Goal: Book appointment/travel/reservation

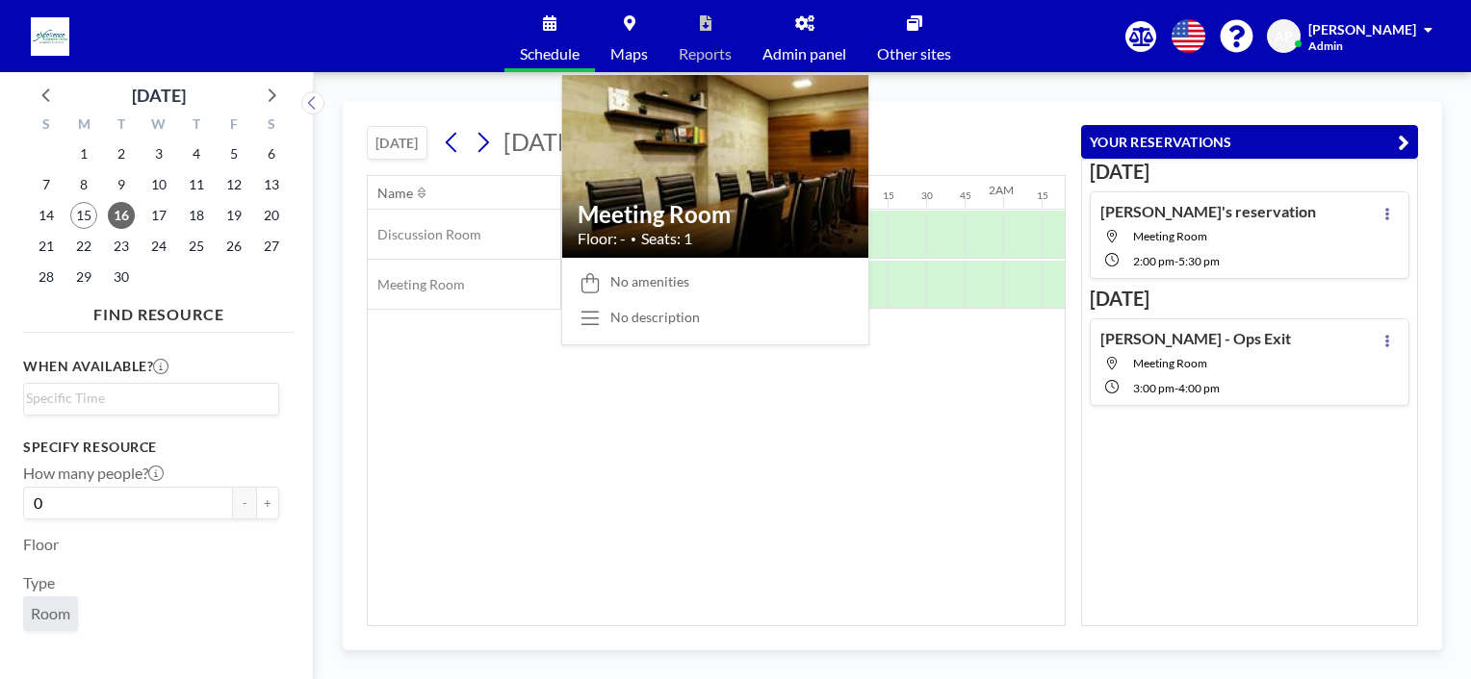
scroll to position [0, 2117]
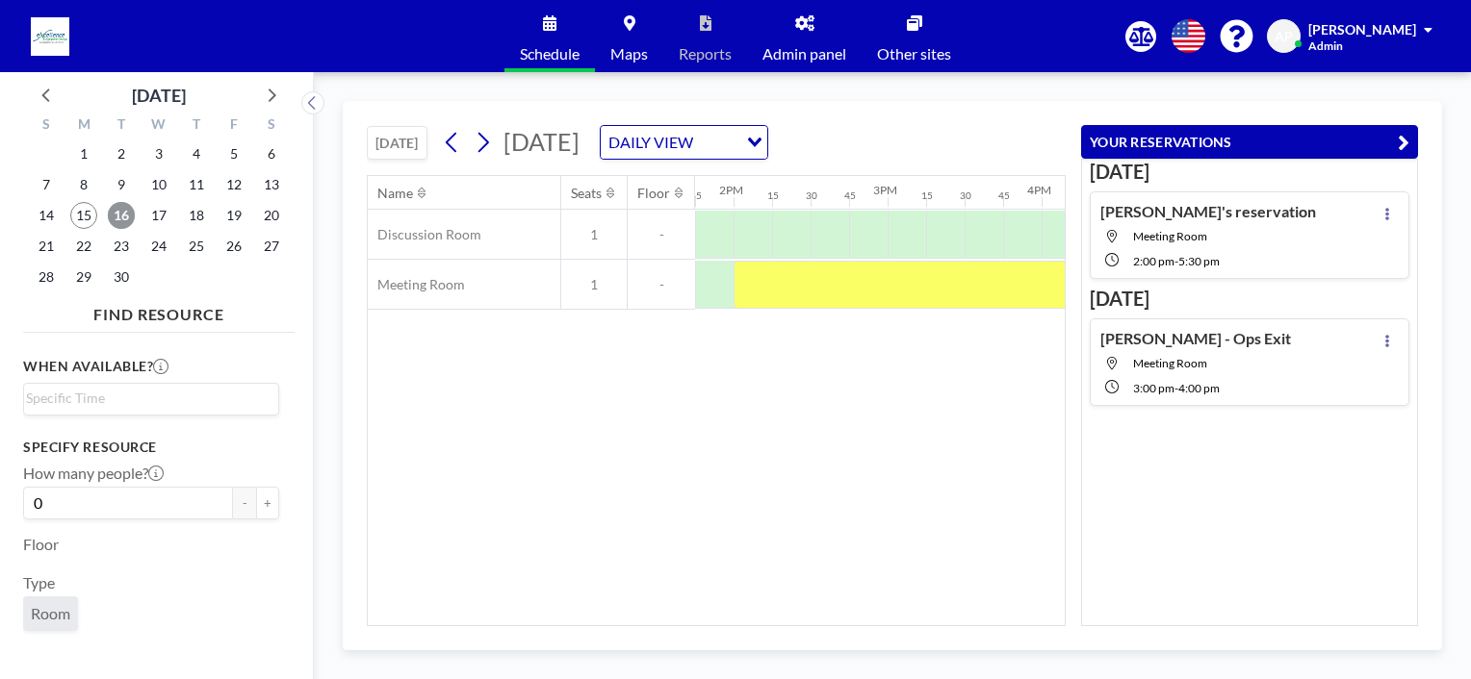
click at [123, 209] on span "16" at bounding box center [121, 215] width 27 height 27
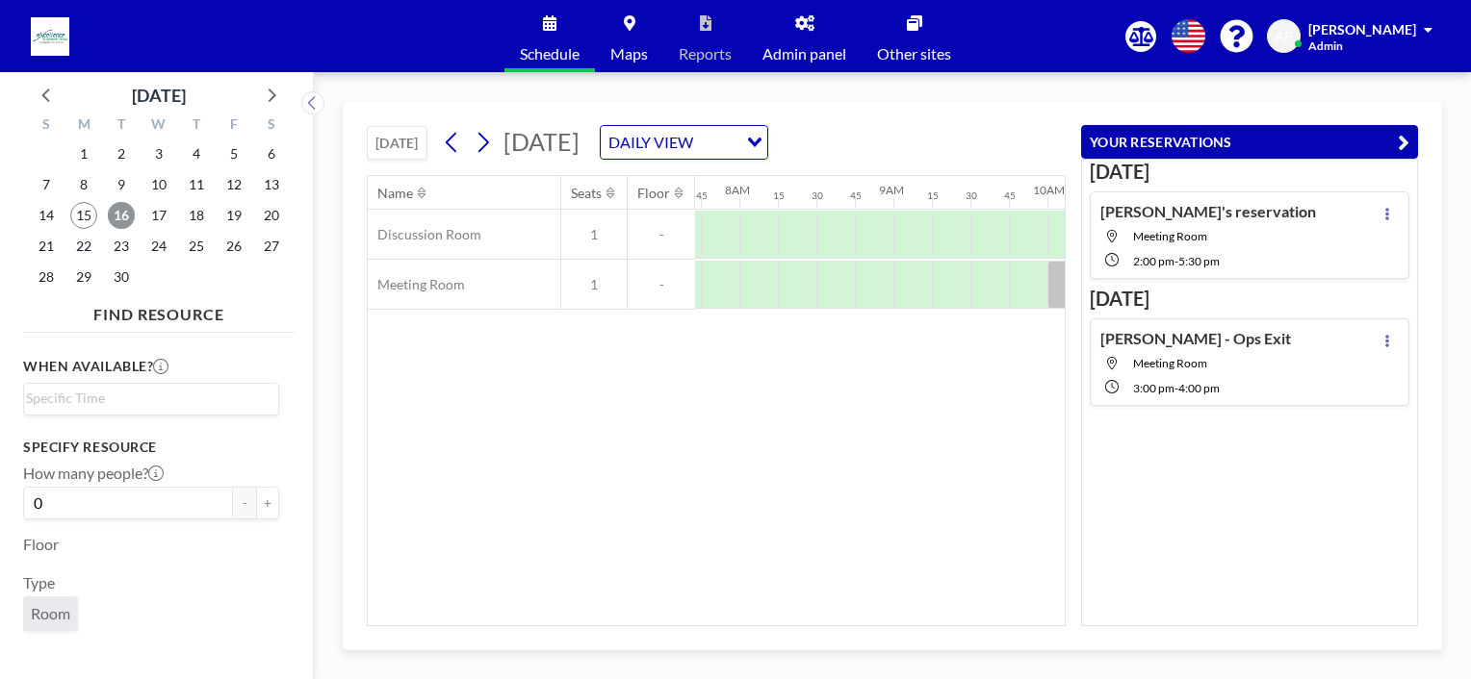
scroll to position [0, 1193]
click at [1383, 341] on icon at bounding box center [1387, 341] width 8 height 13
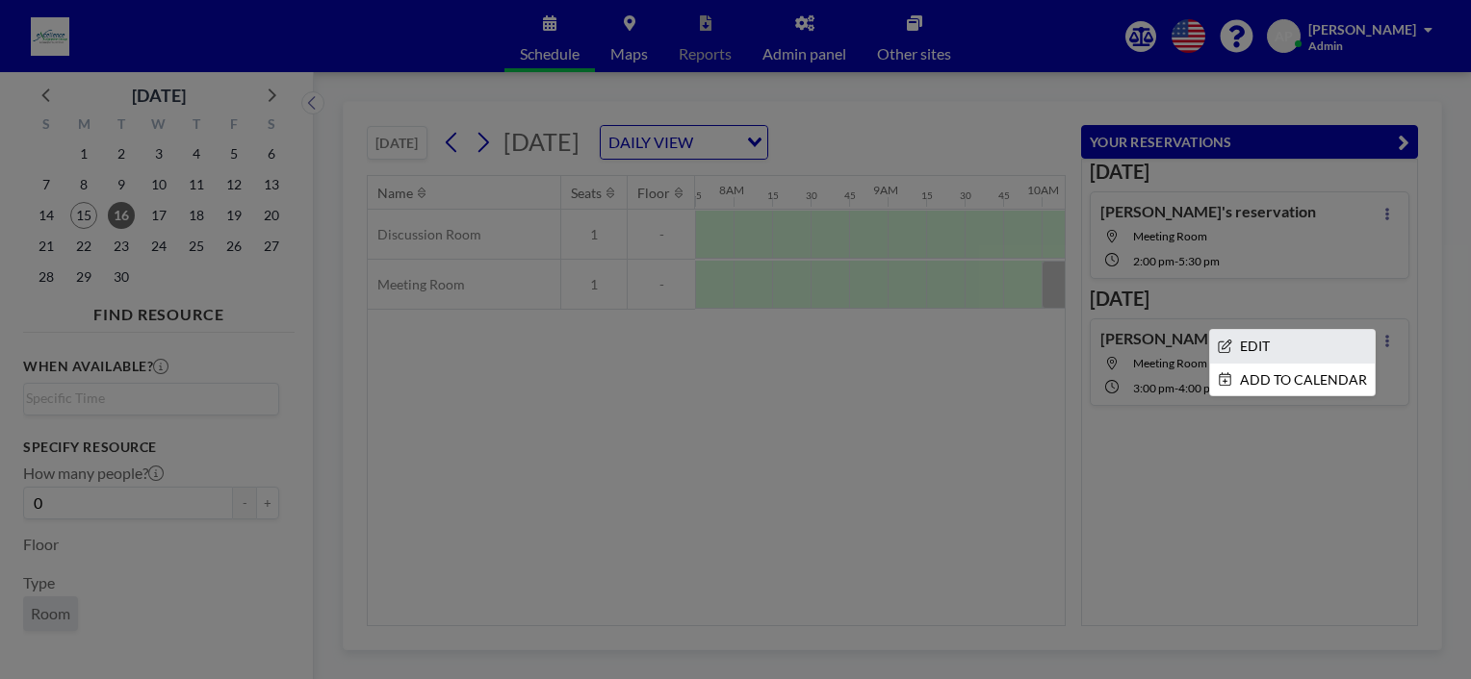
drag, startPoint x: 1244, startPoint y: 325, endPoint x: 1250, endPoint y: 334, distance: 10.4
click at [1375, 329] on div "EDIT ADD TO CALENDAR" at bounding box center [1386, 329] width 23 height 0
click at [1253, 342] on li "EDIT" at bounding box center [1292, 346] width 165 height 33
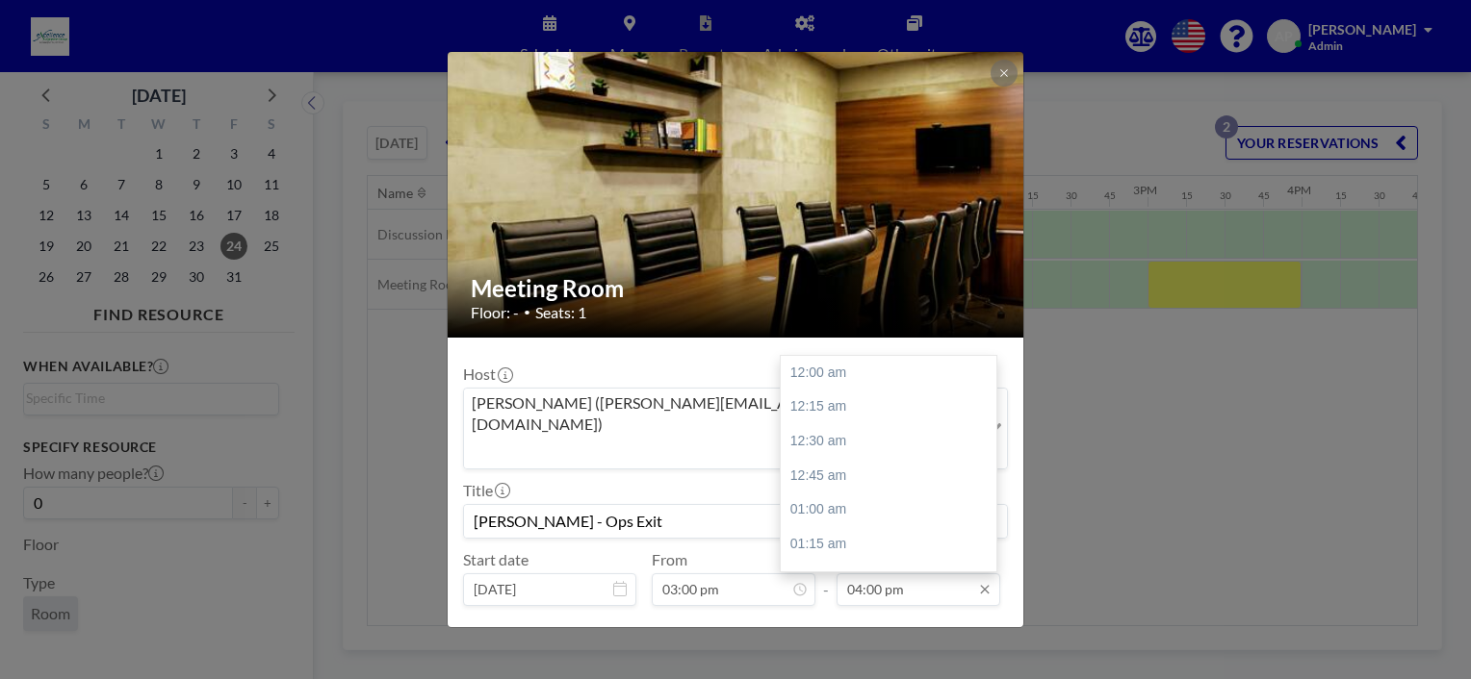
scroll to position [2192, 0]
click at [893, 574] on input "04:00 pm" at bounding box center [918, 590] width 164 height 33
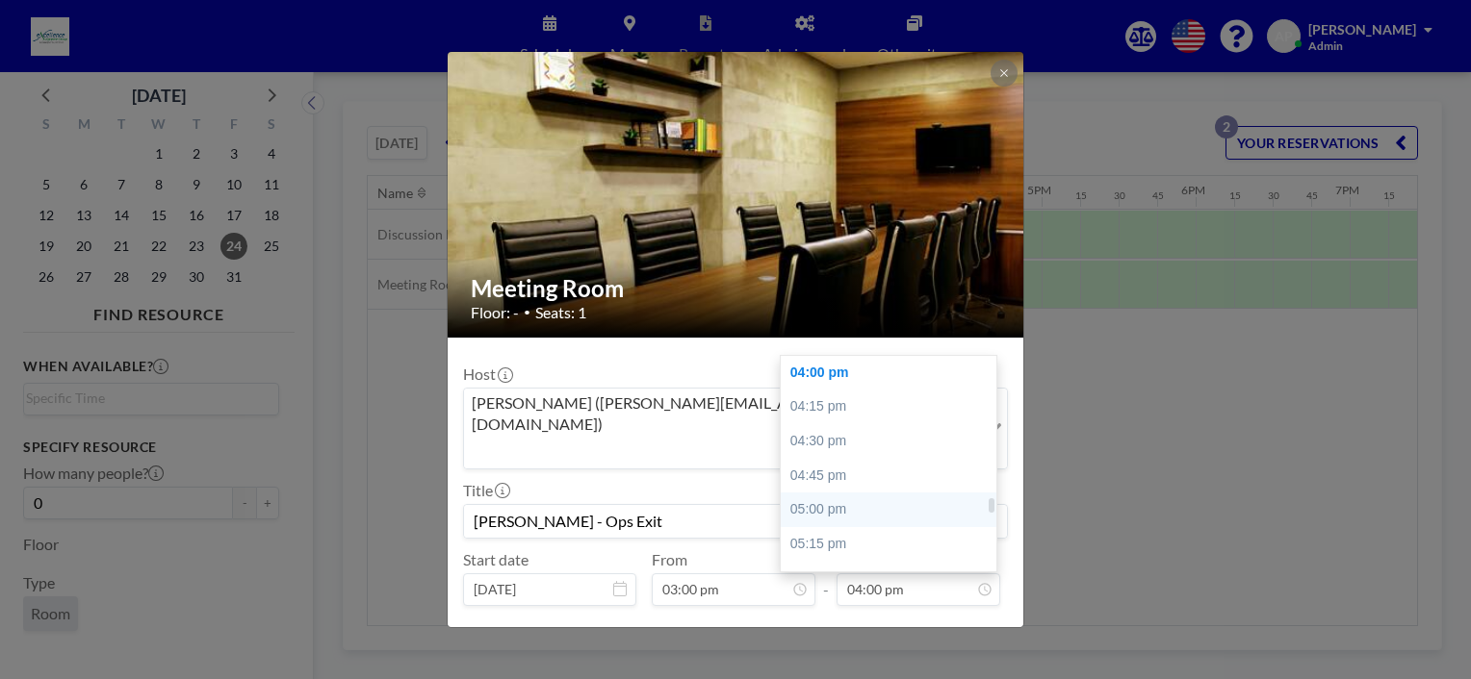
click at [843, 493] on div "05:00 pm" at bounding box center [893, 510] width 225 height 35
type input "05:00 pm"
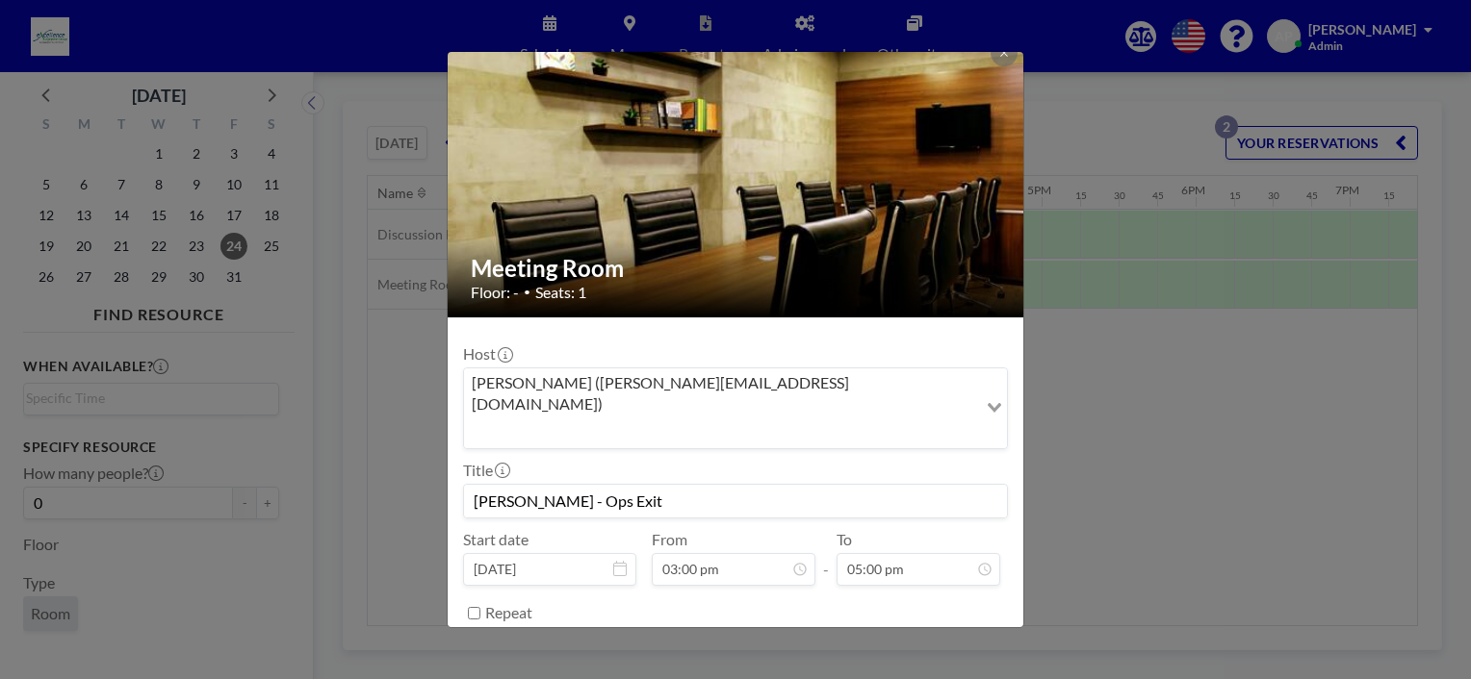
scroll to position [38, 0]
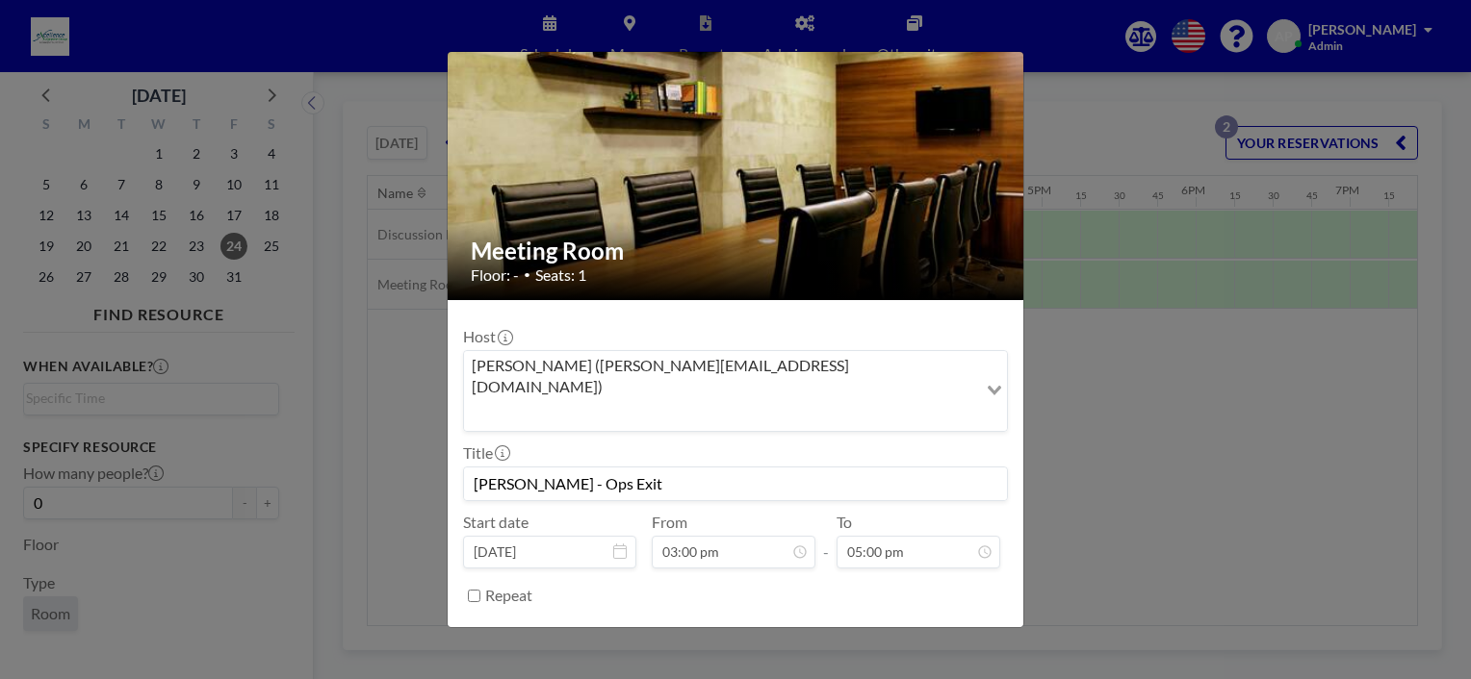
click at [923, 628] on button "SAVE CHANGES" at bounding box center [946, 645] width 121 height 34
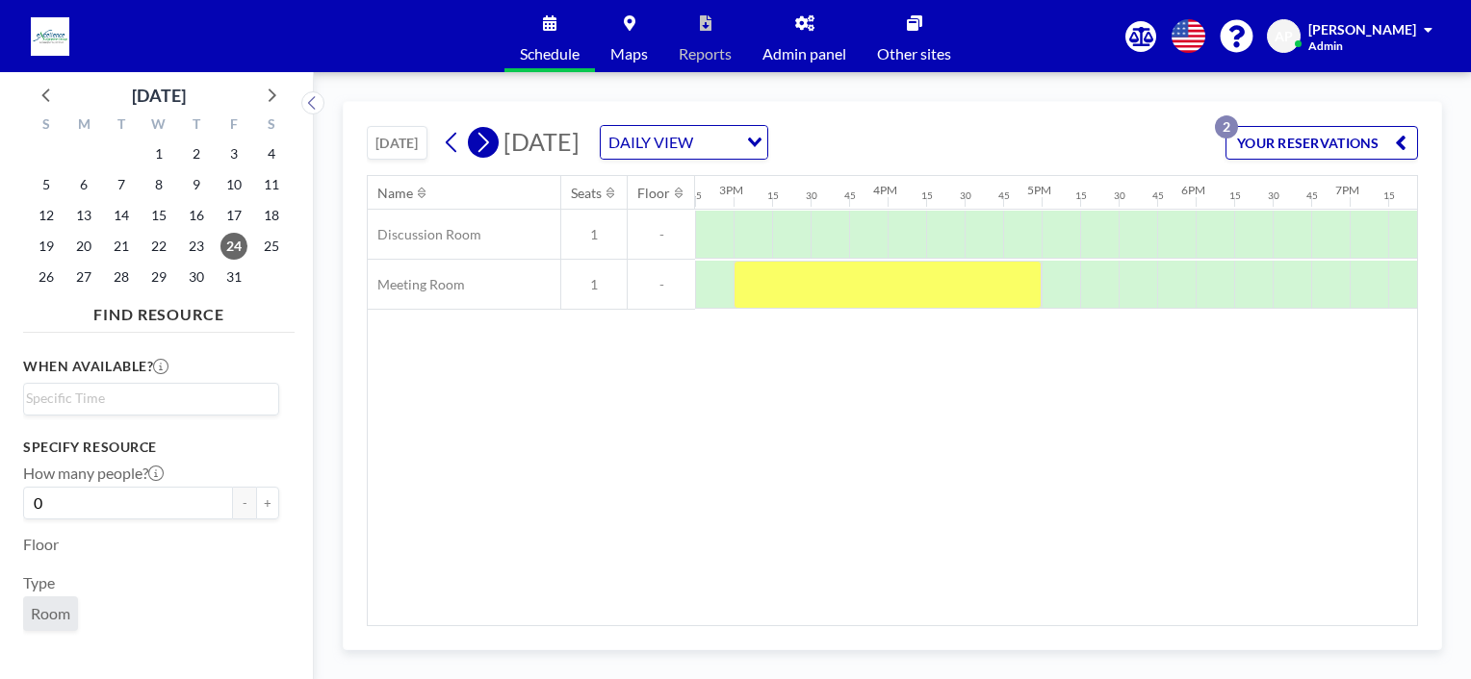
click at [482, 146] on icon at bounding box center [483, 142] width 18 height 29
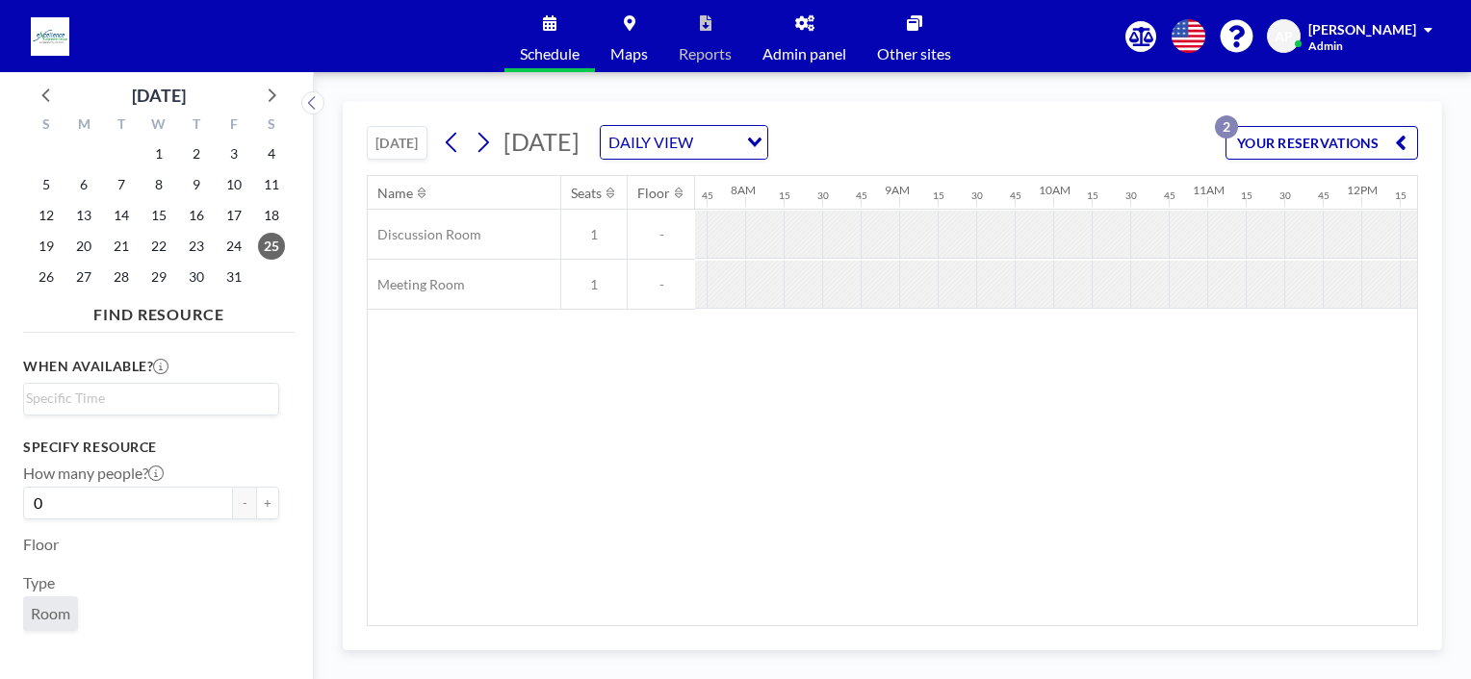
scroll to position [0, 1193]
click at [453, 143] on icon at bounding box center [452, 142] width 18 height 29
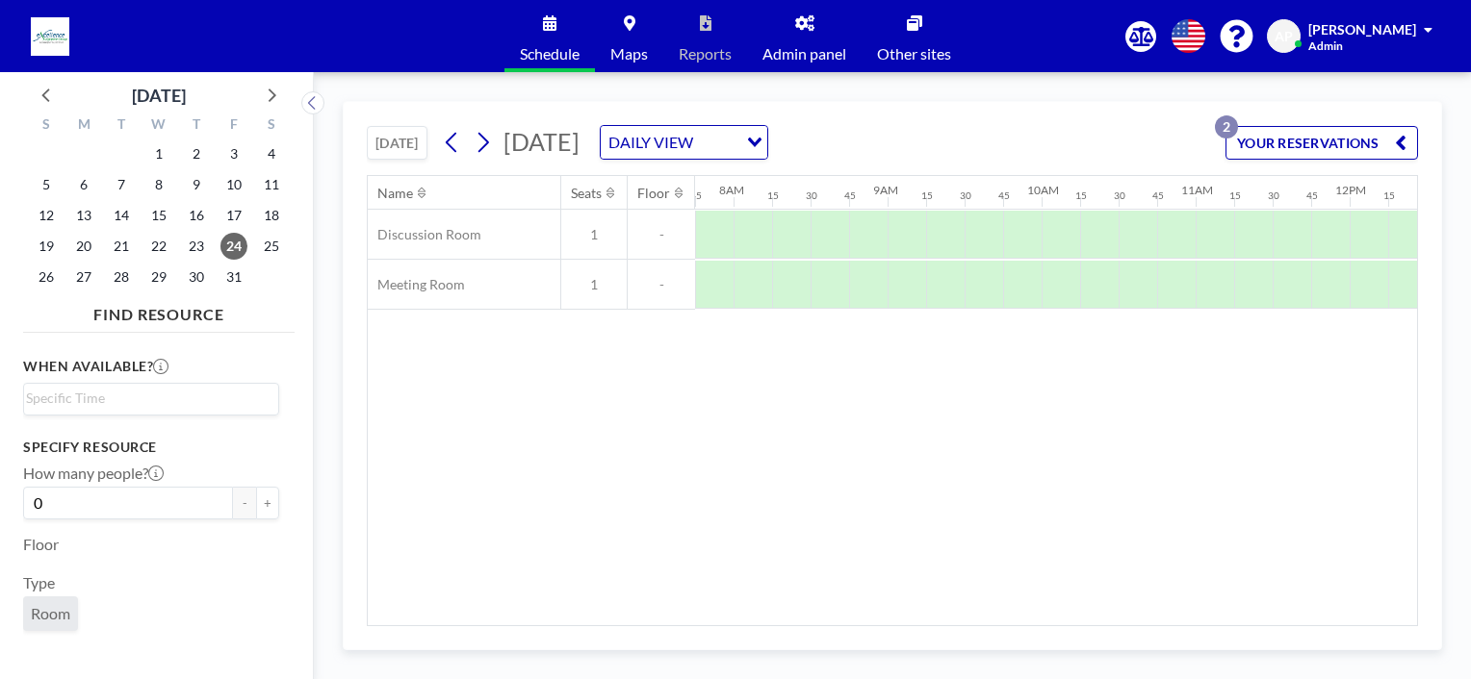
click at [1348, 165] on div "YOUR RESERVATIONS 2" at bounding box center [1317, 150] width 200 height 49
click at [1345, 143] on button "YOUR RESERVATIONS 2" at bounding box center [1321, 143] width 192 height 34
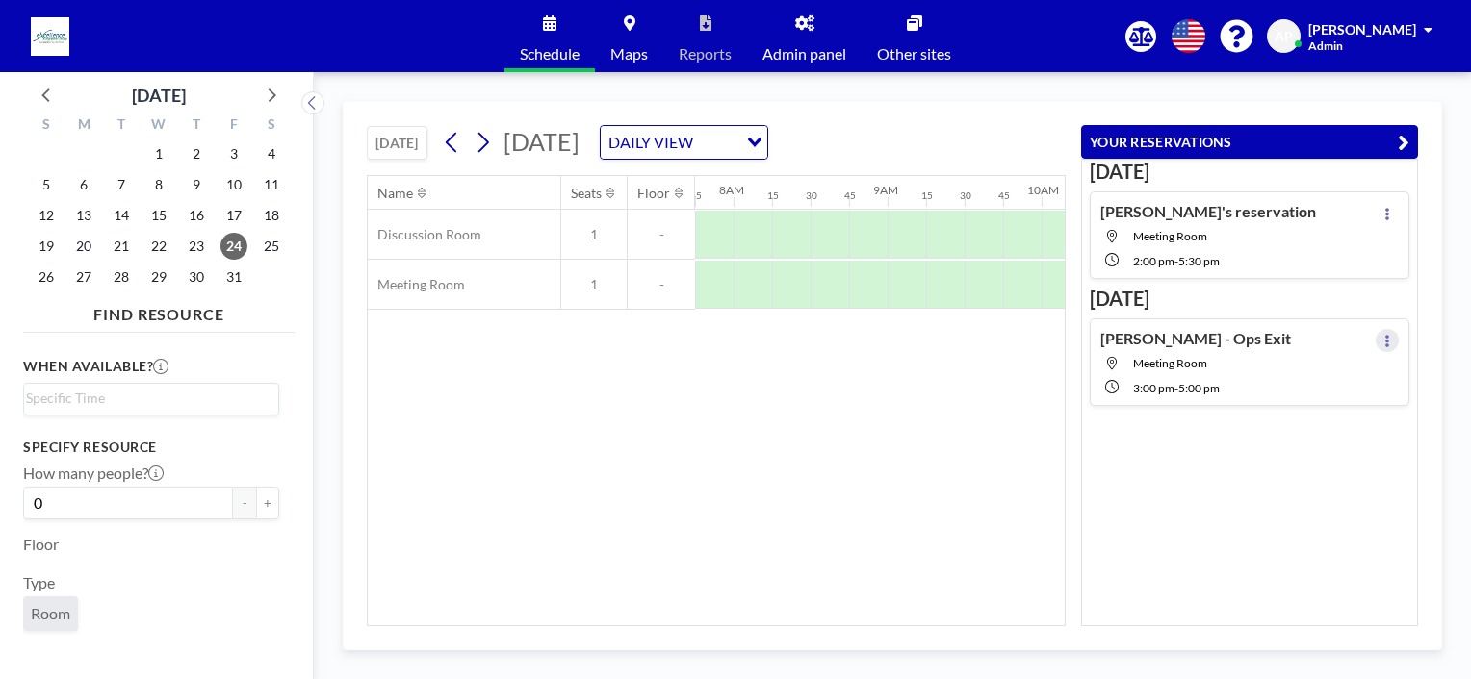
click at [1383, 342] on icon at bounding box center [1387, 341] width 8 height 13
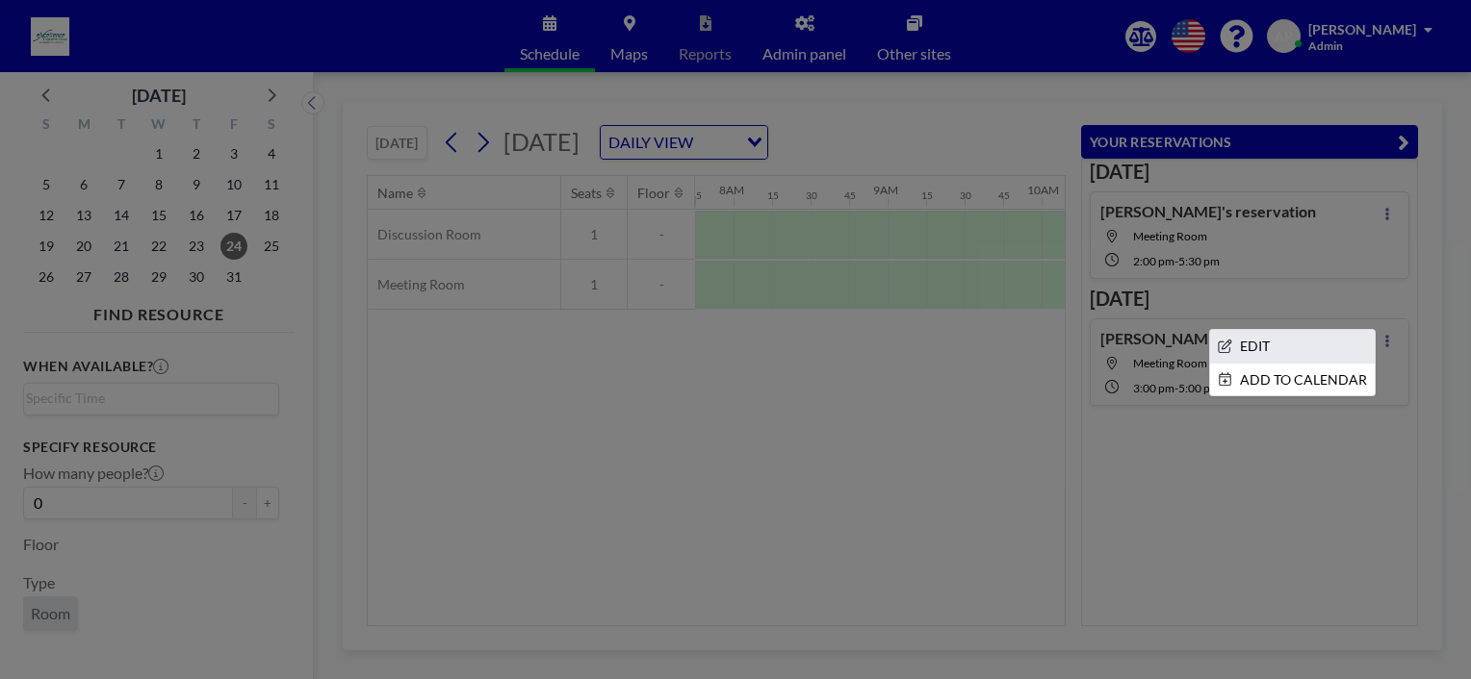
click at [1251, 351] on li "EDIT" at bounding box center [1292, 346] width 165 height 33
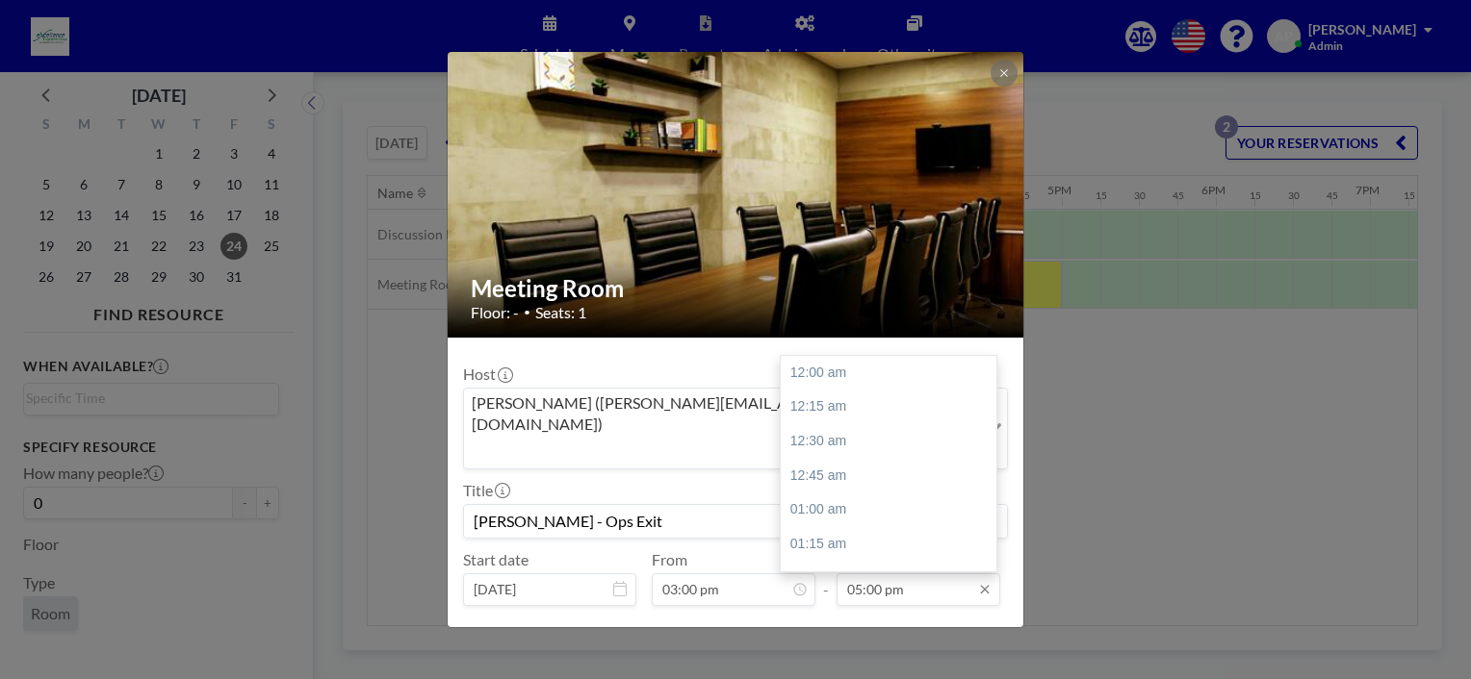
scroll to position [2329, 0]
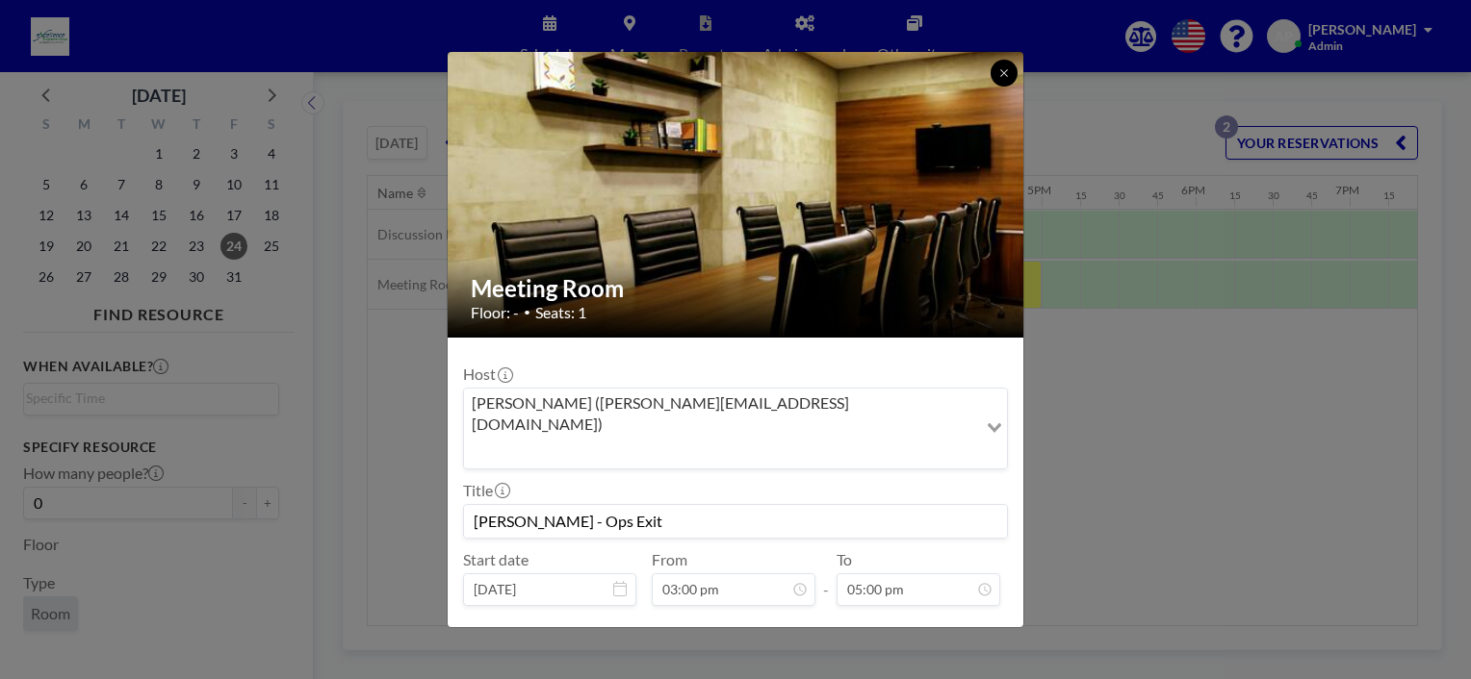
click at [999, 72] on icon at bounding box center [1004, 73] width 12 height 12
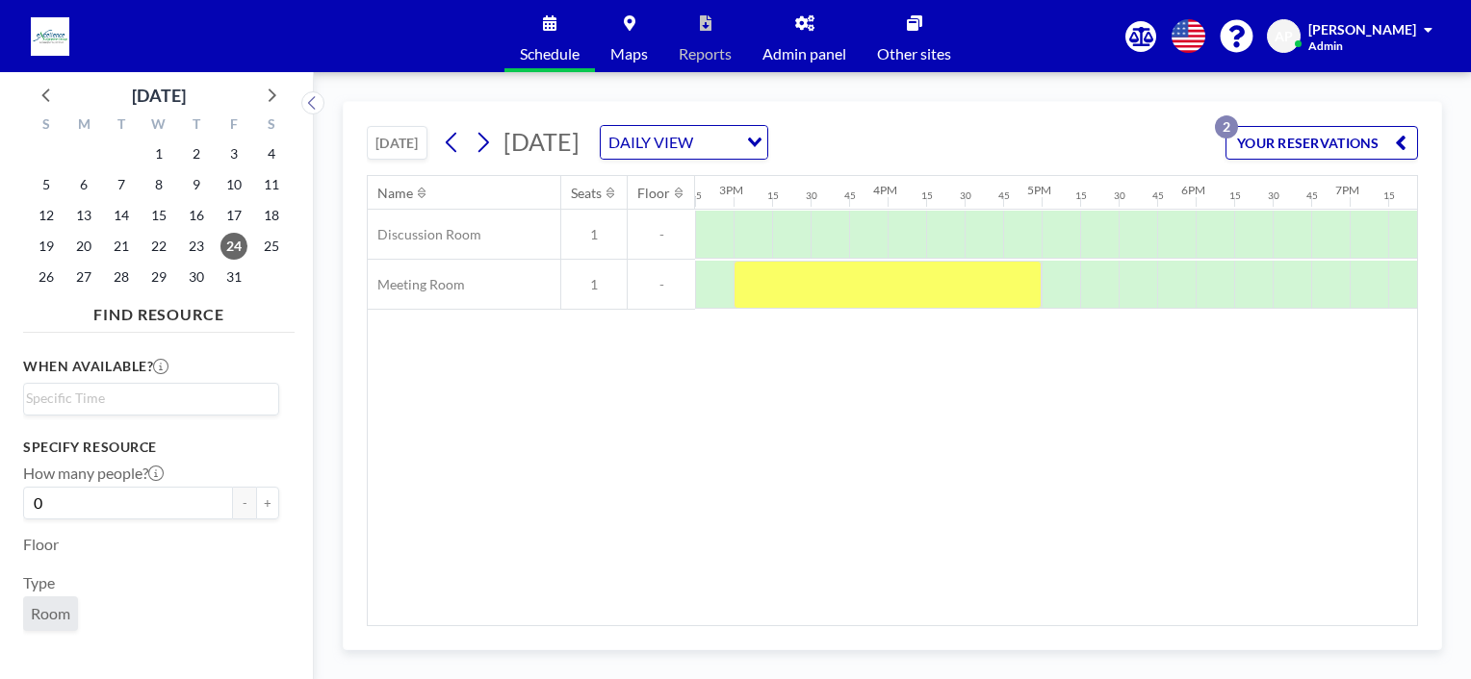
click at [1367, 150] on button "YOUR RESERVATIONS 2" at bounding box center [1321, 143] width 192 height 34
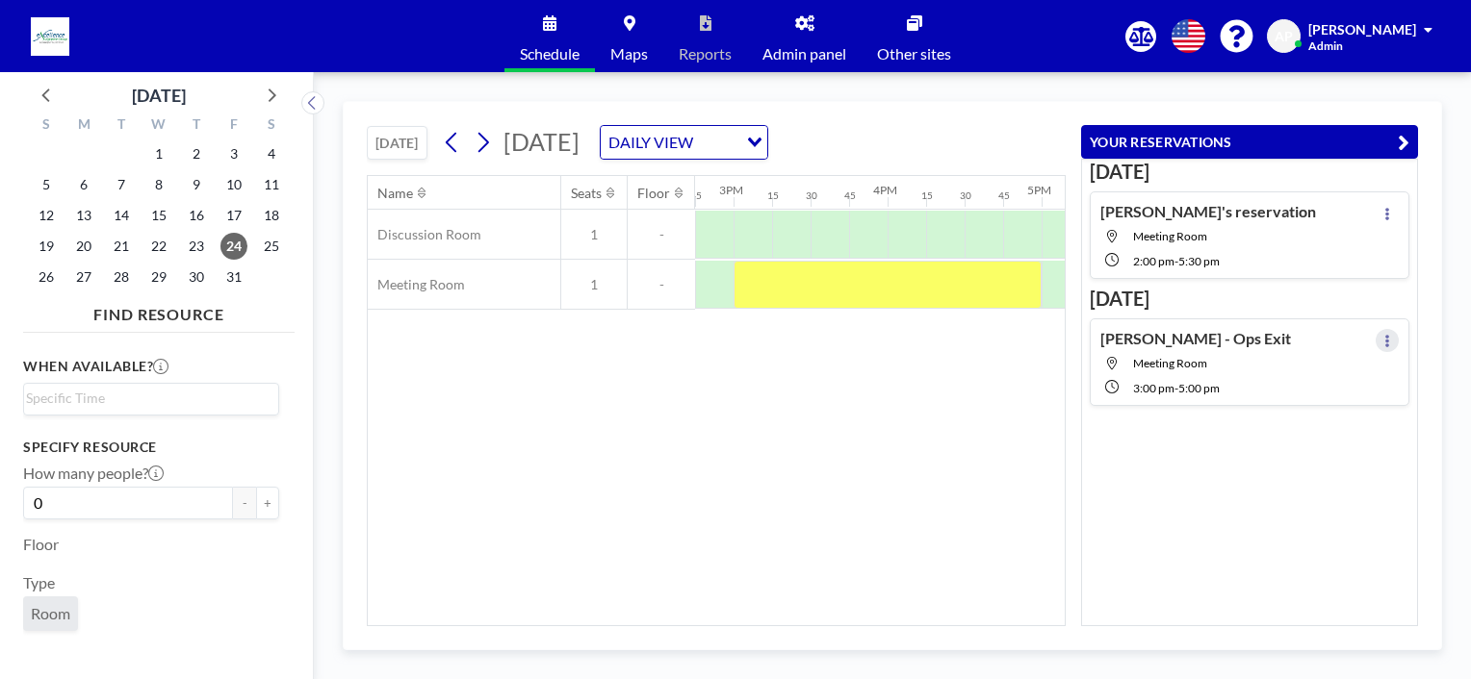
click at [1385, 335] on icon at bounding box center [1387, 341] width 4 height 13
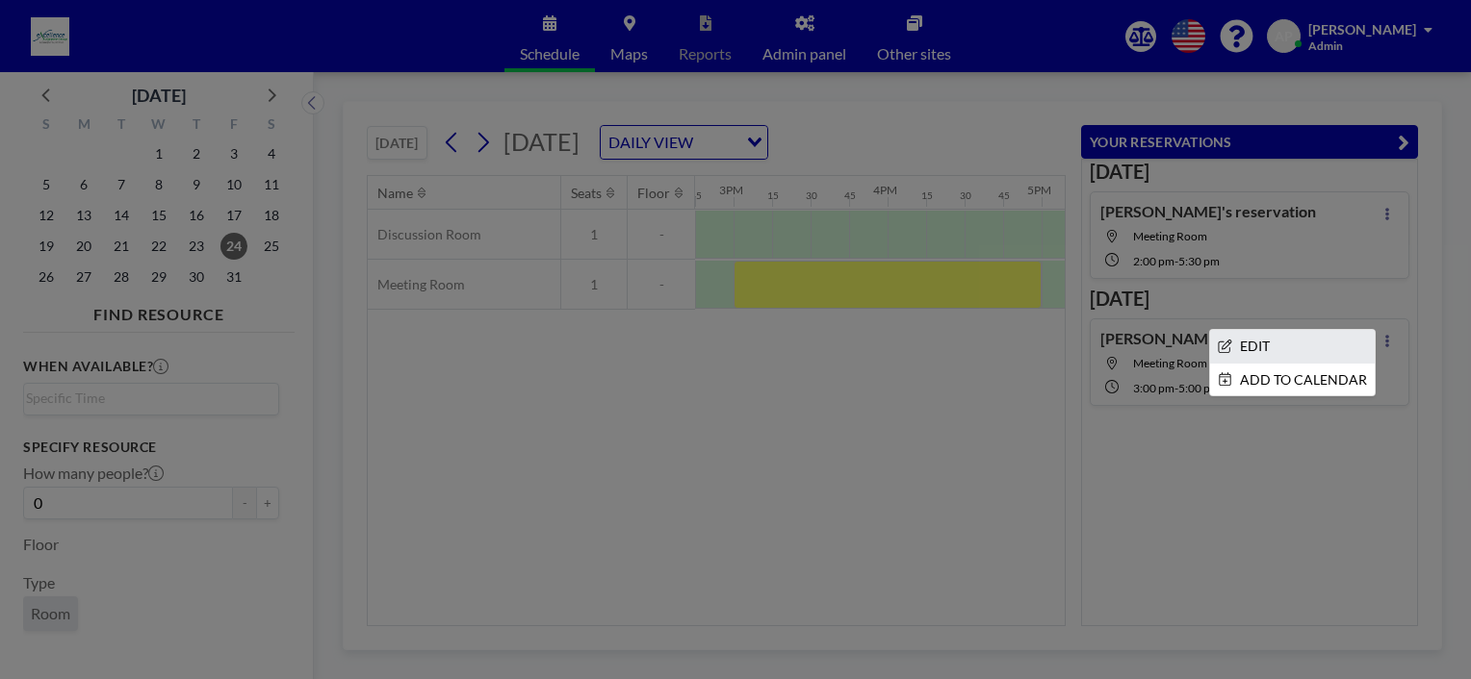
click at [1260, 339] on li "EDIT" at bounding box center [1292, 346] width 165 height 33
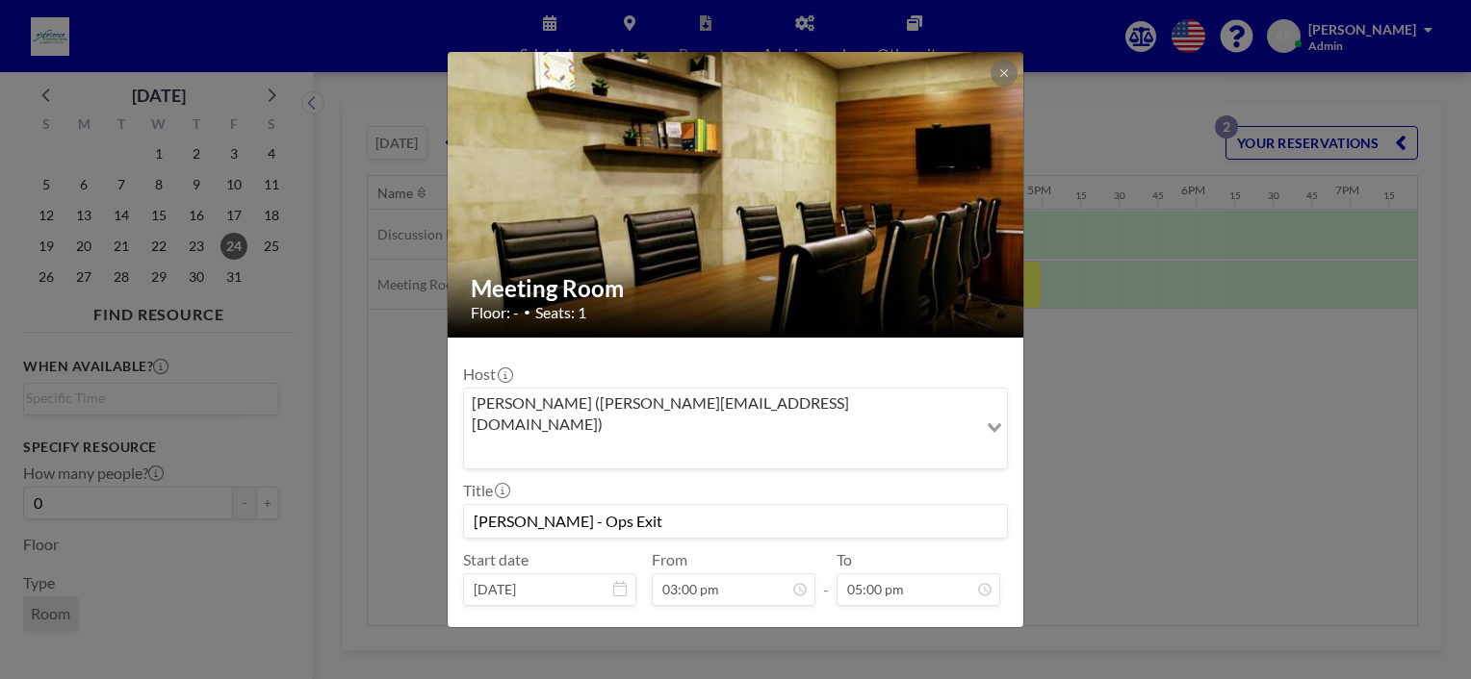
click at [1210, 410] on div "Meeting Room Floor: - • Seats: 1 Host [PERSON_NAME] ([PERSON_NAME][EMAIL_ADDRES…" at bounding box center [735, 339] width 1471 height 679
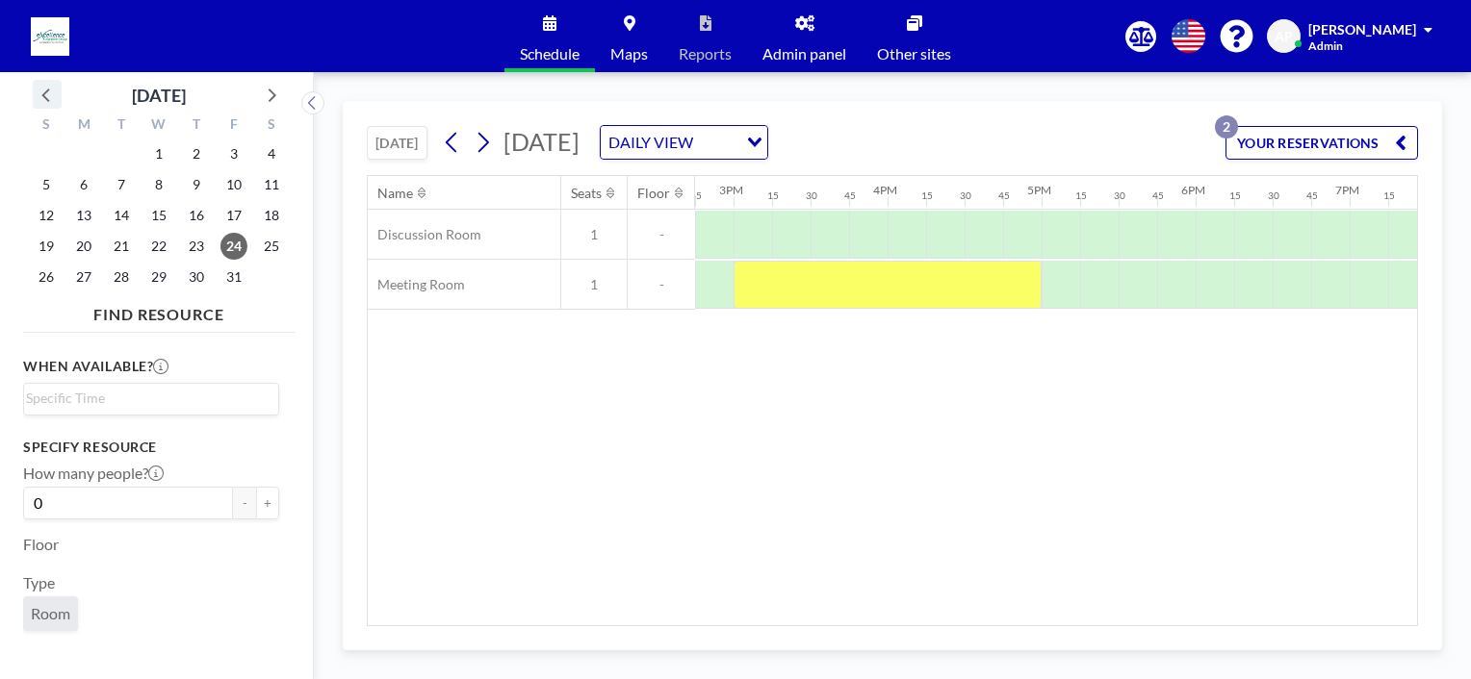
click at [46, 94] on icon at bounding box center [47, 94] width 25 height 25
click at [124, 212] on span "16" at bounding box center [121, 215] width 27 height 27
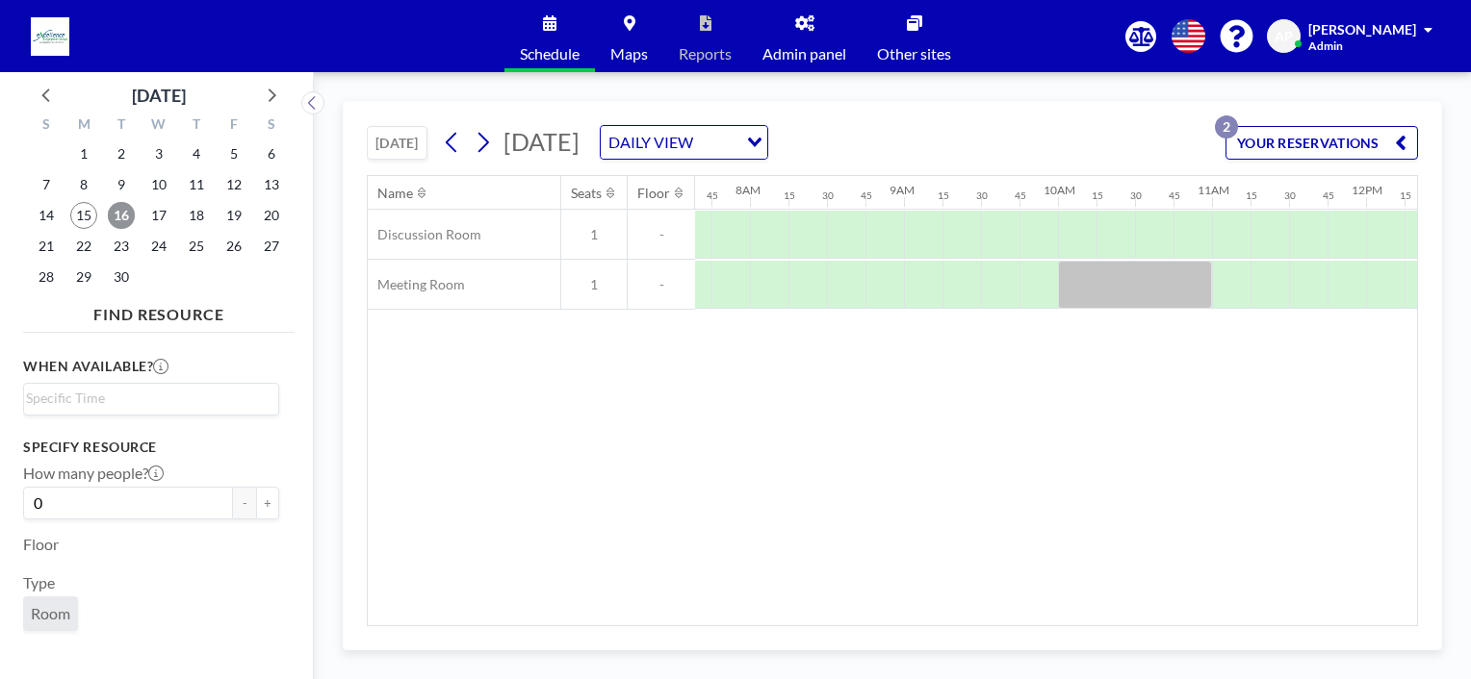
scroll to position [0, 1193]
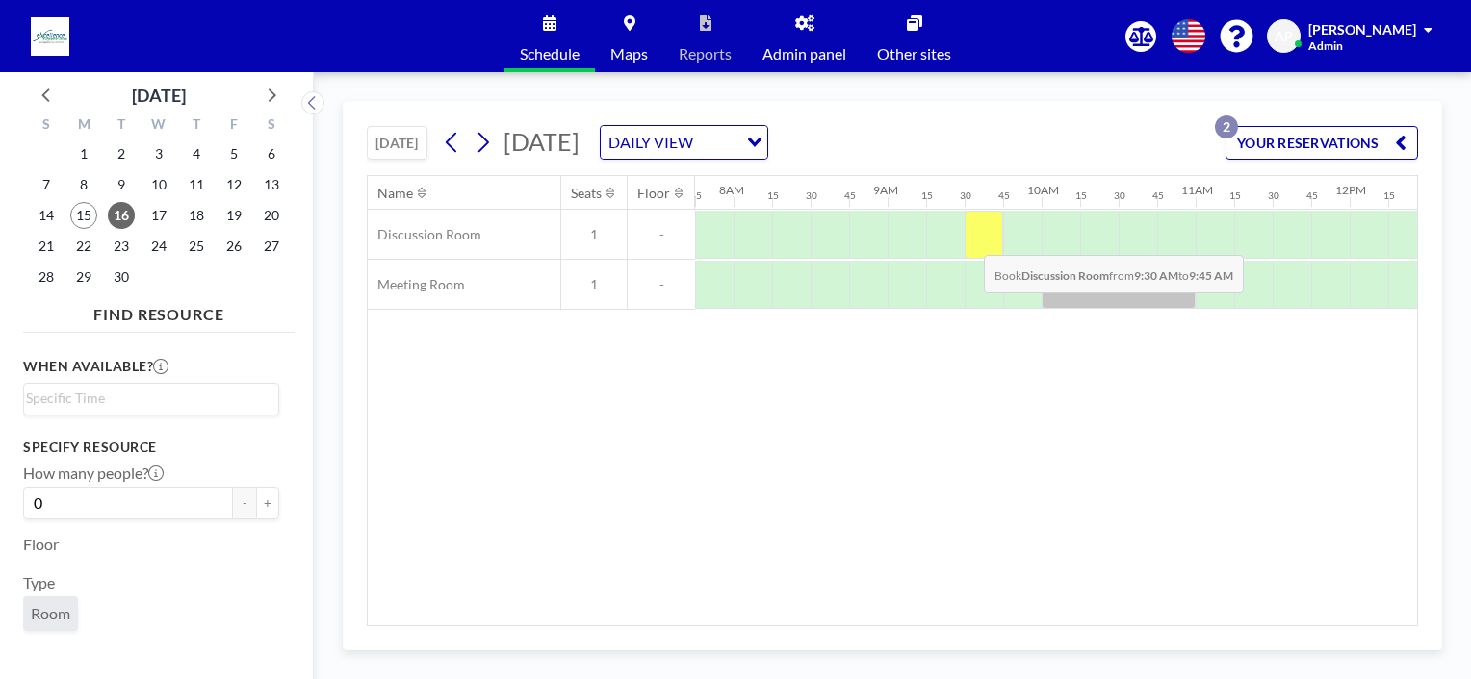
click at [968, 240] on div at bounding box center [983, 235] width 38 height 48
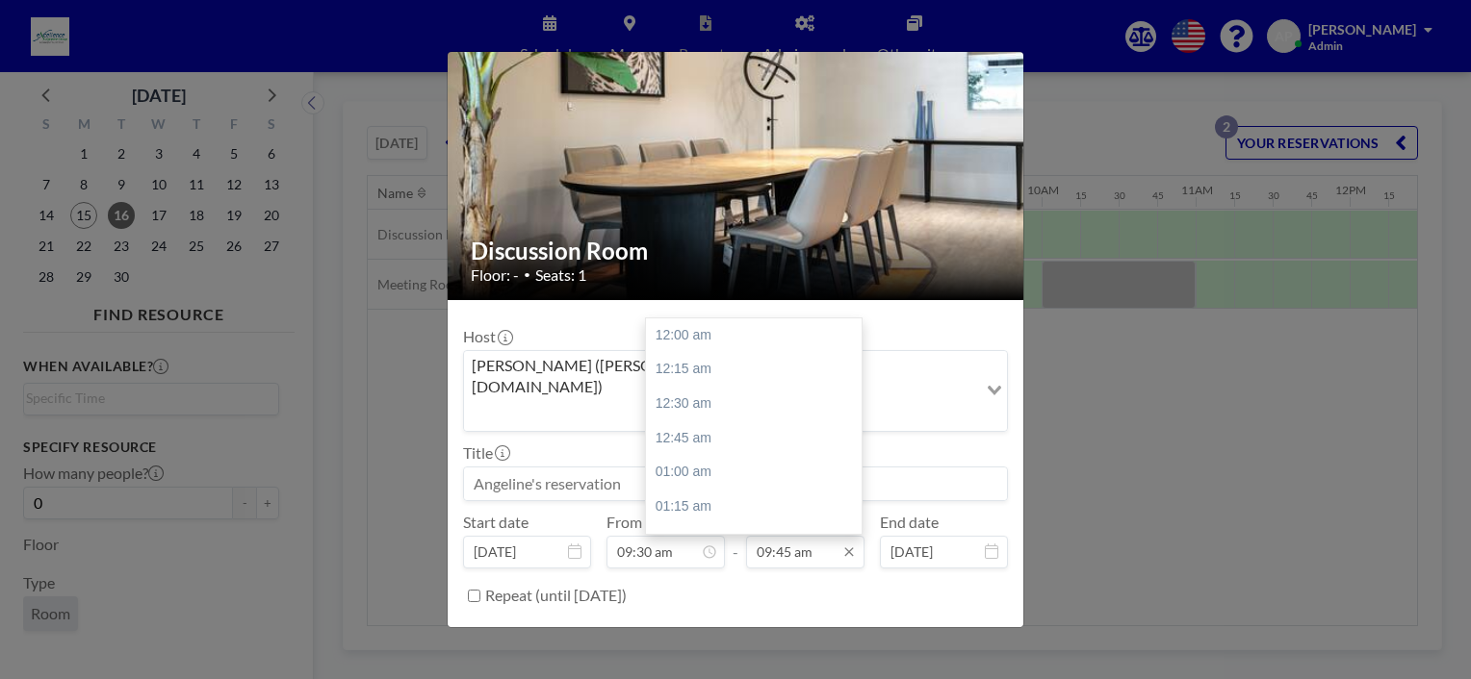
scroll to position [1336, 0]
click at [782, 536] on input "09:45 am" at bounding box center [805, 552] width 118 height 33
click at [710, 422] on div "10:30 am" at bounding box center [758, 439] width 225 height 35
drag, startPoint x: 774, startPoint y: 506, endPoint x: 769, endPoint y: 486, distance: 20.8
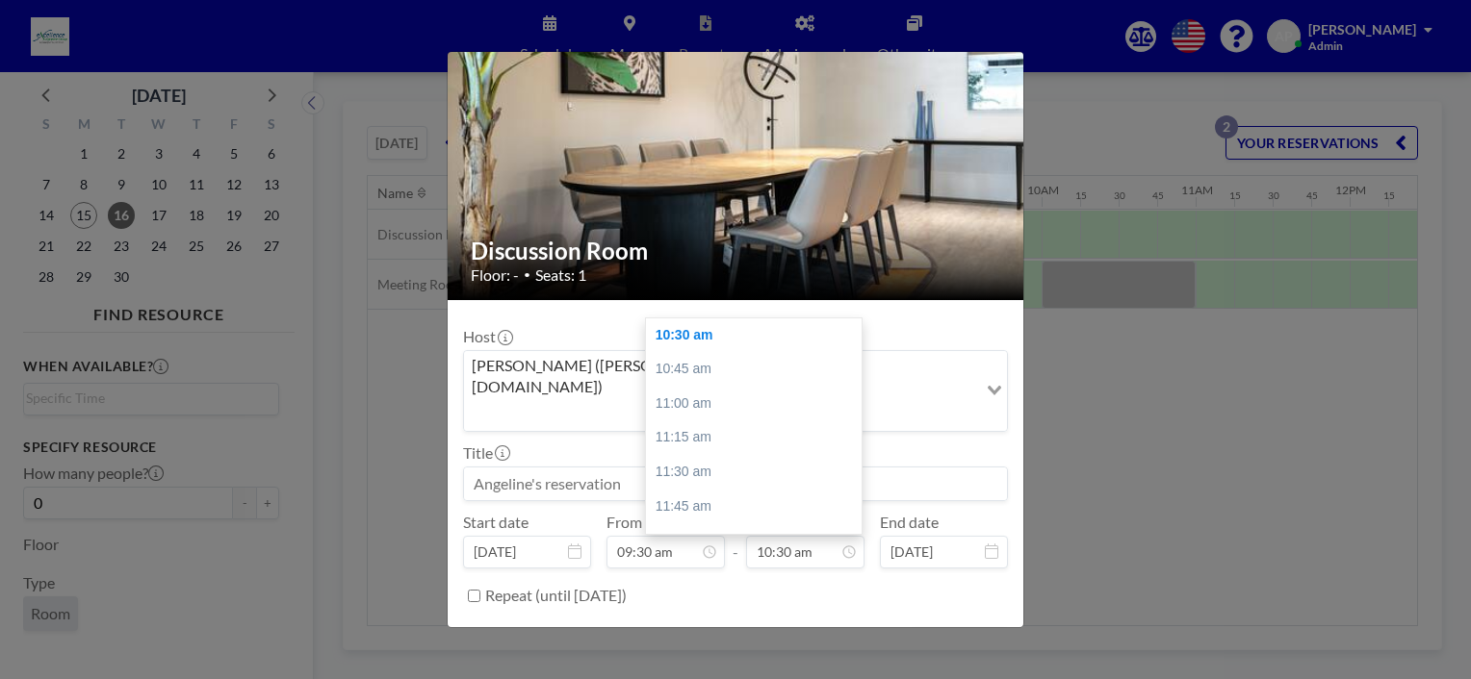
click at [774, 536] on input "10:30 am" at bounding box center [805, 552] width 118 height 33
click at [697, 387] on div "11:00 am" at bounding box center [758, 404] width 225 height 35
type input "11:00 am"
click at [928, 628] on button "BOOK NOW" at bounding box center [958, 645] width 97 height 34
